Goal: Task Accomplishment & Management: Manage account settings

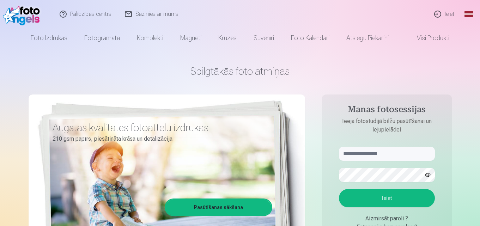
click at [449, 15] on link "Ieiet" at bounding box center [444, 14] width 34 height 28
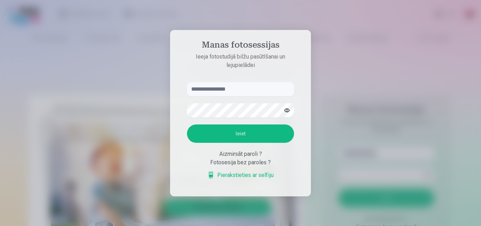
click at [235, 90] on input "text" at bounding box center [240, 89] width 107 height 14
type input "**********"
click at [243, 132] on button "Ieiet" at bounding box center [240, 133] width 107 height 18
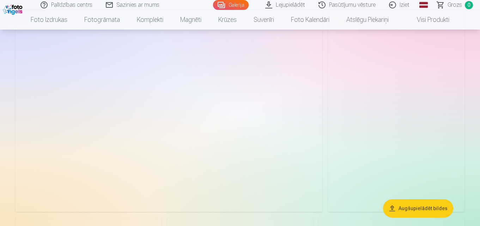
scroll to position [35, 0]
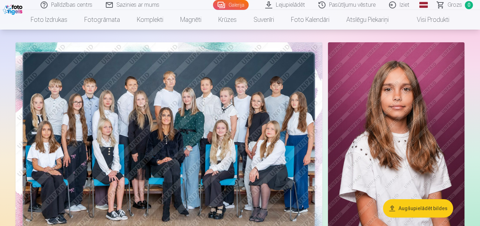
click at [161, 152] on img at bounding box center [169, 144] width 307 height 204
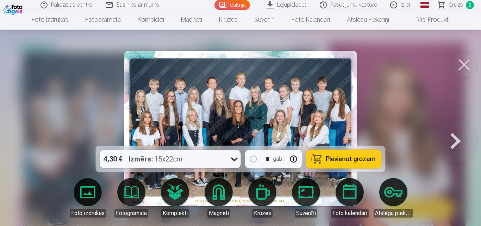
click at [221, 105] on img at bounding box center [240, 128] width 233 height 155
click at [455, 138] on button at bounding box center [455, 128] width 45 height 20
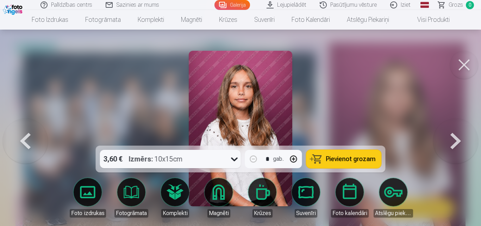
click at [25, 138] on button at bounding box center [25, 128] width 45 height 20
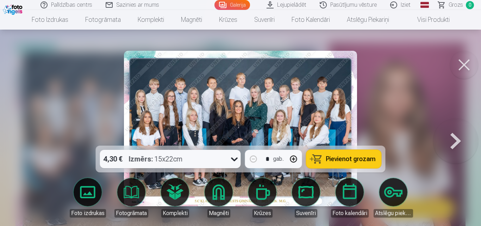
click at [25, 142] on div at bounding box center [240, 113] width 481 height 226
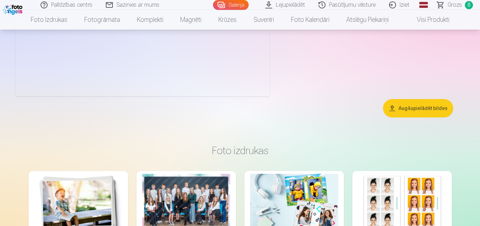
scroll to position [2605, 0]
